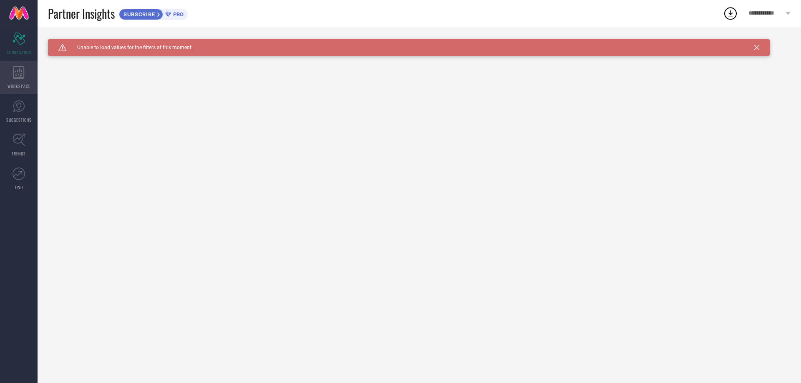
click at [22, 78] on icon at bounding box center [18, 72] width 11 height 13
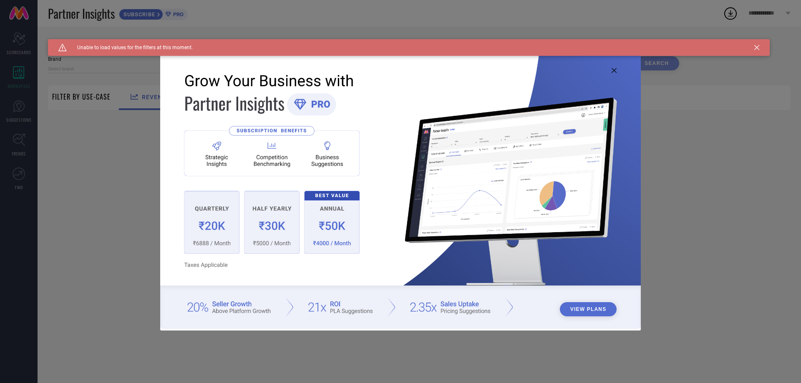
type input "1 STOP FASHION"
type input "All"
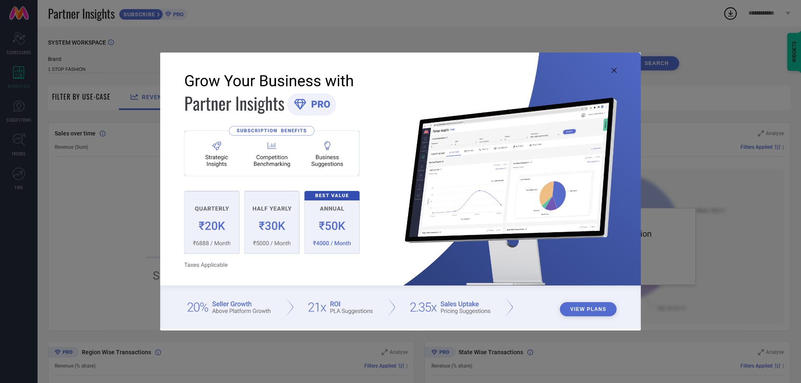
click at [596, 305] on button "View Plans" at bounding box center [588, 309] width 57 height 14
click at [614, 72] on icon at bounding box center [613, 70] width 5 height 5
